Goal: Task Accomplishment & Management: Manage account settings

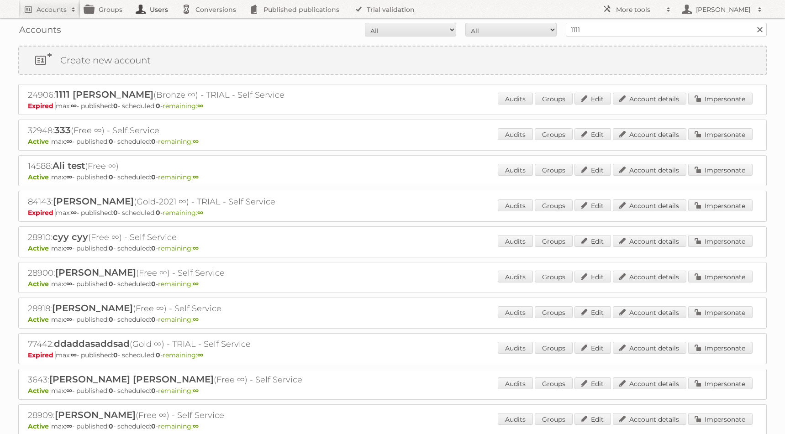
click at [155, 8] on link "Users" at bounding box center [155, 9] width 46 height 18
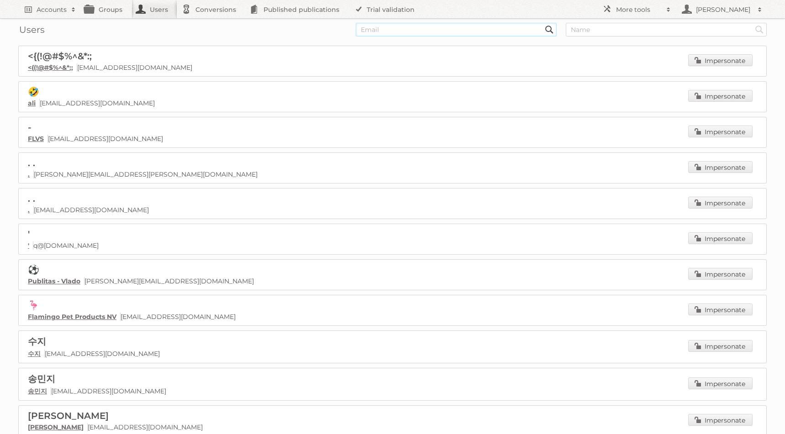
click at [442, 24] on input "text" at bounding box center [456, 30] width 201 height 14
type input "[PERSON_NAME]"
click at [543, 23] on input "Search" at bounding box center [550, 30] width 14 height 14
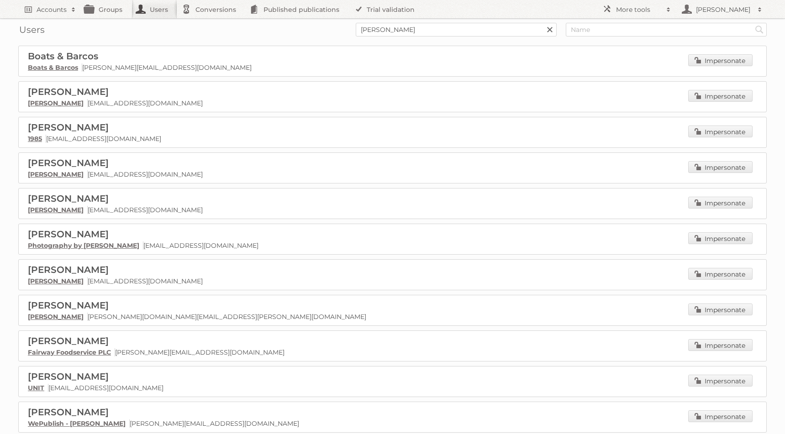
click at [408, 37] on div "Users [PERSON_NAME] Search Search" at bounding box center [392, 29] width 749 height 23
click at [416, 34] on input "toby" at bounding box center [456, 30] width 201 height 14
type input "toby@publitas"
click at [543, 23] on input "Search" at bounding box center [550, 30] width 14 height 14
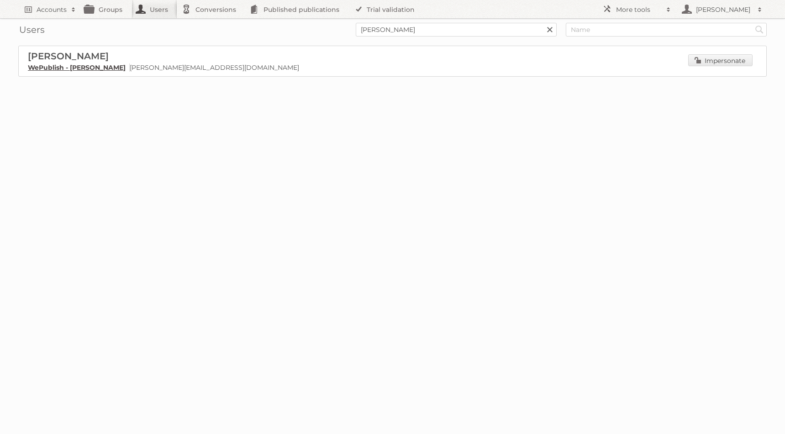
click at [72, 69] on link "WePublish - [PERSON_NAME]" at bounding box center [77, 68] width 98 height 8
click at [369, 28] on input "[PERSON_NAME]" at bounding box center [456, 30] width 201 height 14
type input "harm@publitas"
click at [543, 23] on input "Search" at bounding box center [550, 30] width 14 height 14
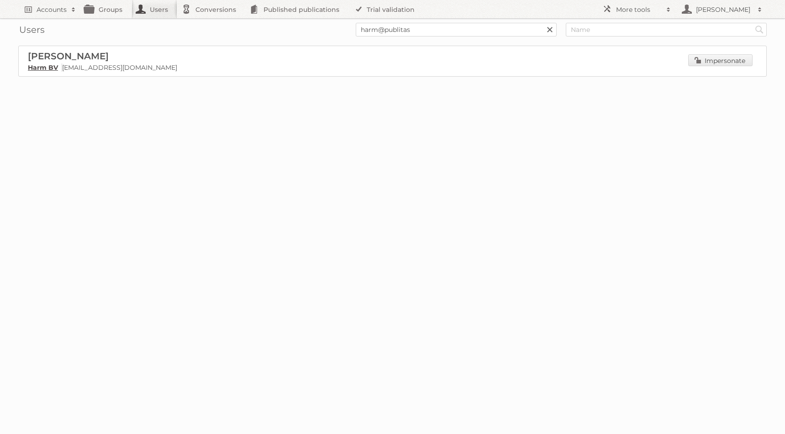
click at [55, 67] on link "Harm BV" at bounding box center [43, 68] width 30 height 8
drag, startPoint x: 386, startPoint y: 32, endPoint x: 561, endPoint y: 62, distance: 177.4
click at [561, 62] on div "Users harm@publitas Search Search Harm van der Werf Harm BV harm@publitas.com I…" at bounding box center [392, 61] width 785 height 122
type input "harm@wepublis"
click at [543, 23] on input "Search" at bounding box center [550, 30] width 14 height 14
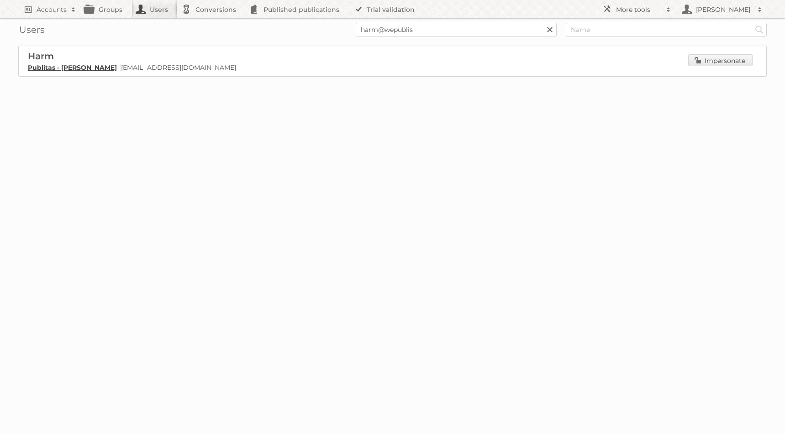
click at [90, 69] on link "Publitas - [PERSON_NAME]" at bounding box center [72, 68] width 89 height 8
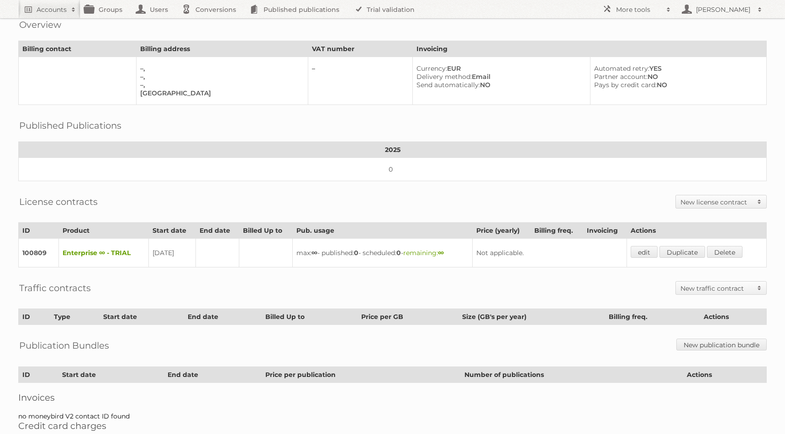
scroll to position [78, 0]
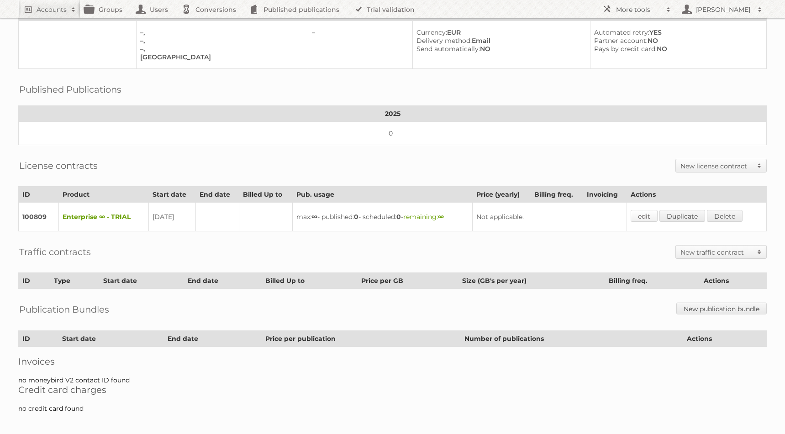
click at [646, 215] on link "edit" at bounding box center [644, 216] width 27 height 12
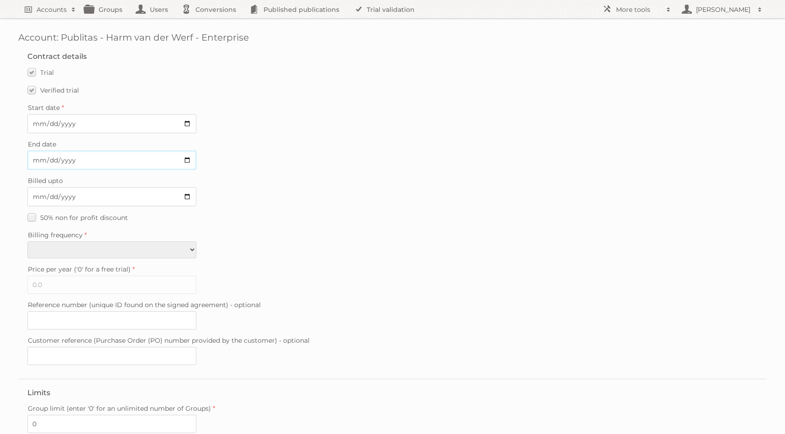
click at [94, 156] on input "End date" at bounding box center [111, 160] width 169 height 19
click at [186, 156] on input "End date" at bounding box center [111, 160] width 169 height 19
type input "2025-09-09"
click at [308, 204] on fieldset "Contract details Trial Verified trial Start date 2023-07-05 End date 2025-09-09…" at bounding box center [392, 211] width 749 height 336
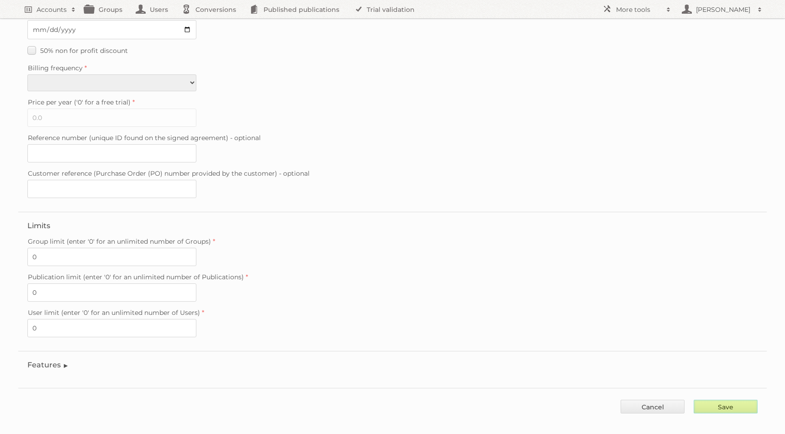
click at [753, 400] on input "Save" at bounding box center [726, 407] width 64 height 14
type input "..."
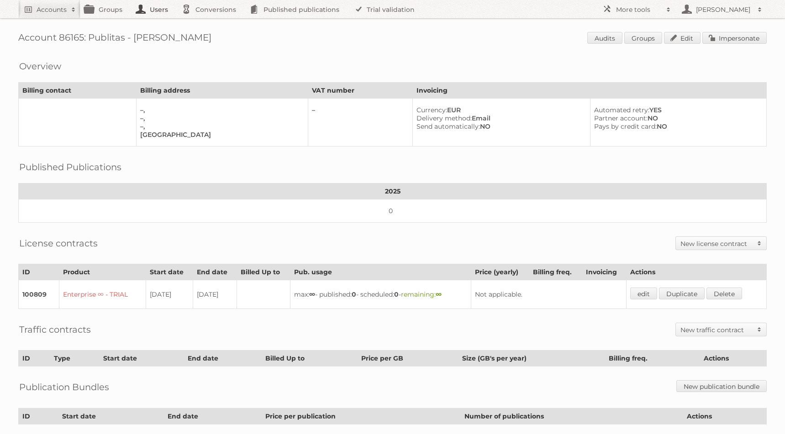
click at [156, 11] on link "Users" at bounding box center [155, 9] width 46 height 18
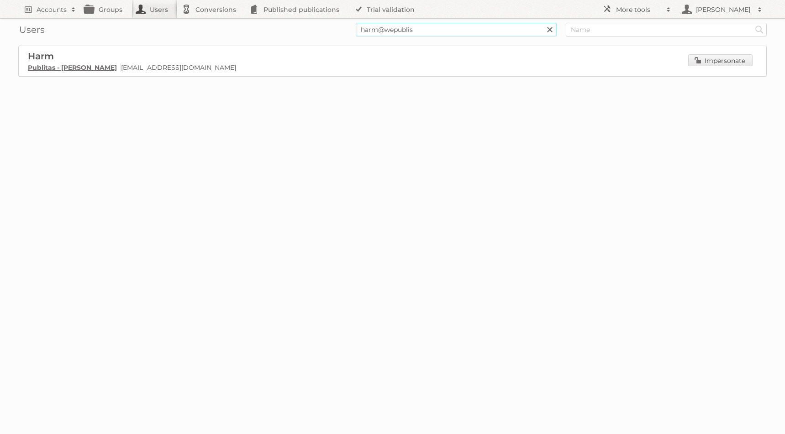
click at [366, 32] on input "harm@wepublis" at bounding box center [456, 30] width 201 height 14
type input "[PERSON_NAME]"
click at [543, 23] on input "Search" at bounding box center [550, 30] width 14 height 14
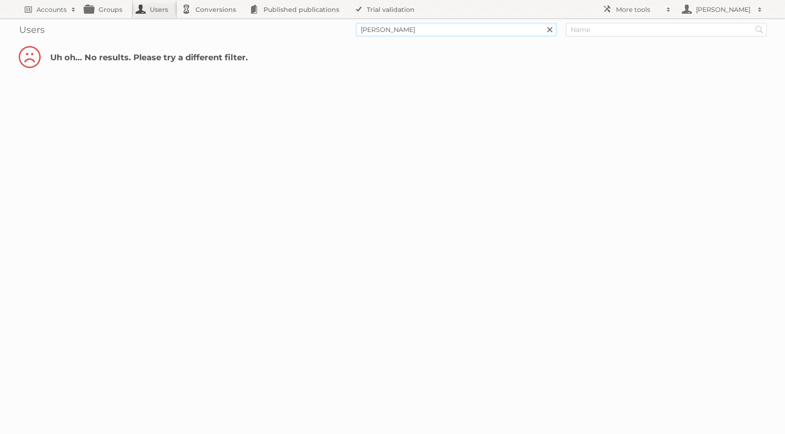
click at [434, 30] on input "toby@wepublis" at bounding box center [456, 30] width 201 height 14
click at [543, 23] on input "Search" at bounding box center [550, 30] width 14 height 14
drag, startPoint x: 381, startPoint y: 29, endPoint x: 501, endPoint y: 36, distance: 120.4
click at [500, 36] on input "[PERSON_NAME]" at bounding box center [456, 30] width 201 height 14
type input "toby@publitas"
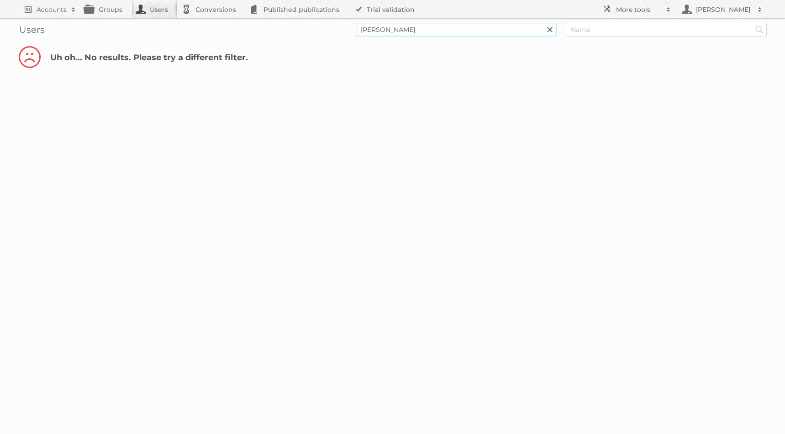
click at [543, 23] on input "Search" at bounding box center [550, 30] width 14 height 14
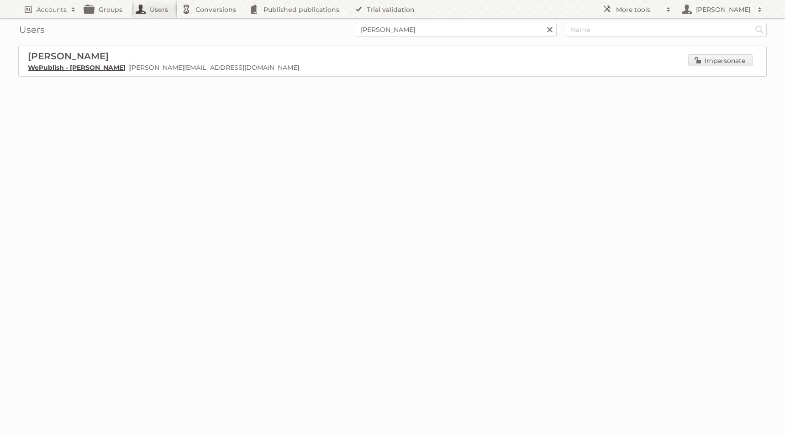
click at [93, 69] on link "WePublish - [PERSON_NAME]" at bounding box center [77, 68] width 98 height 8
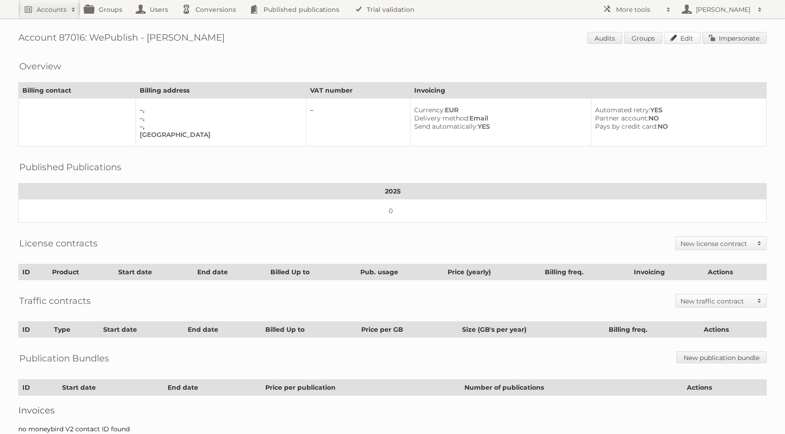
click at [678, 32] on link "Edit" at bounding box center [682, 38] width 37 height 12
